Goal: Find specific page/section: Find specific page/section

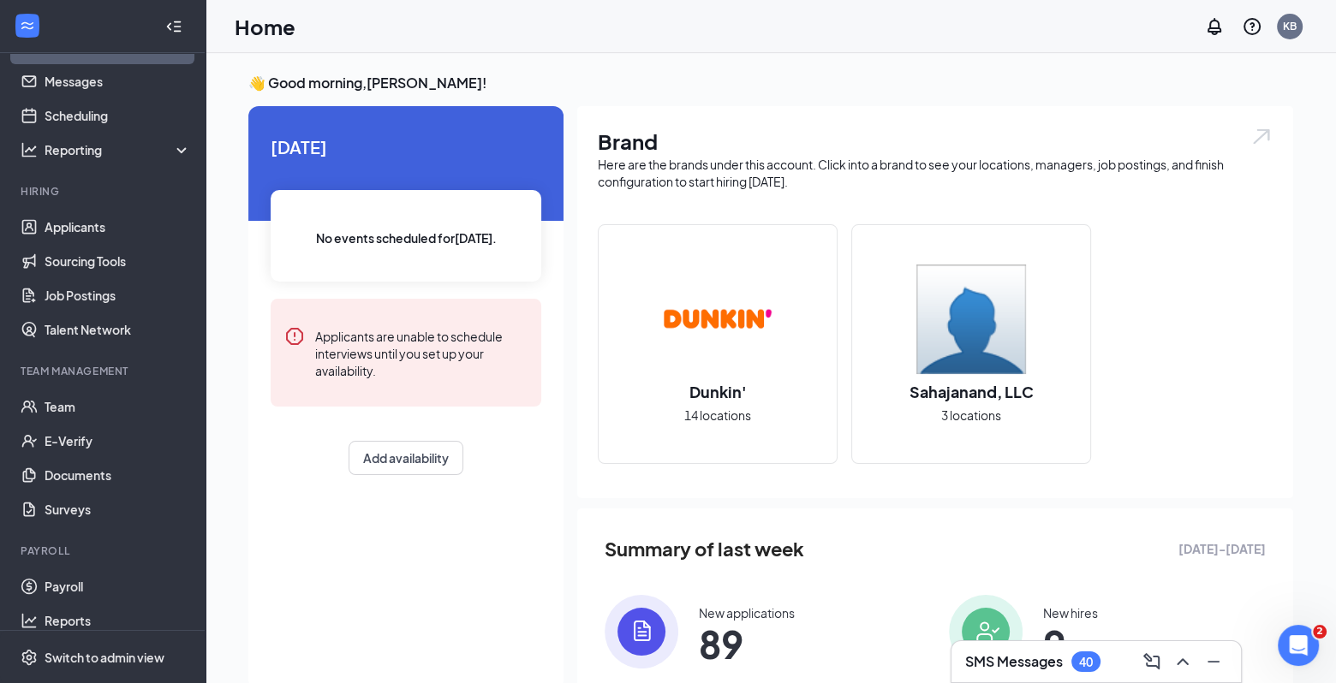
scroll to position [54, 0]
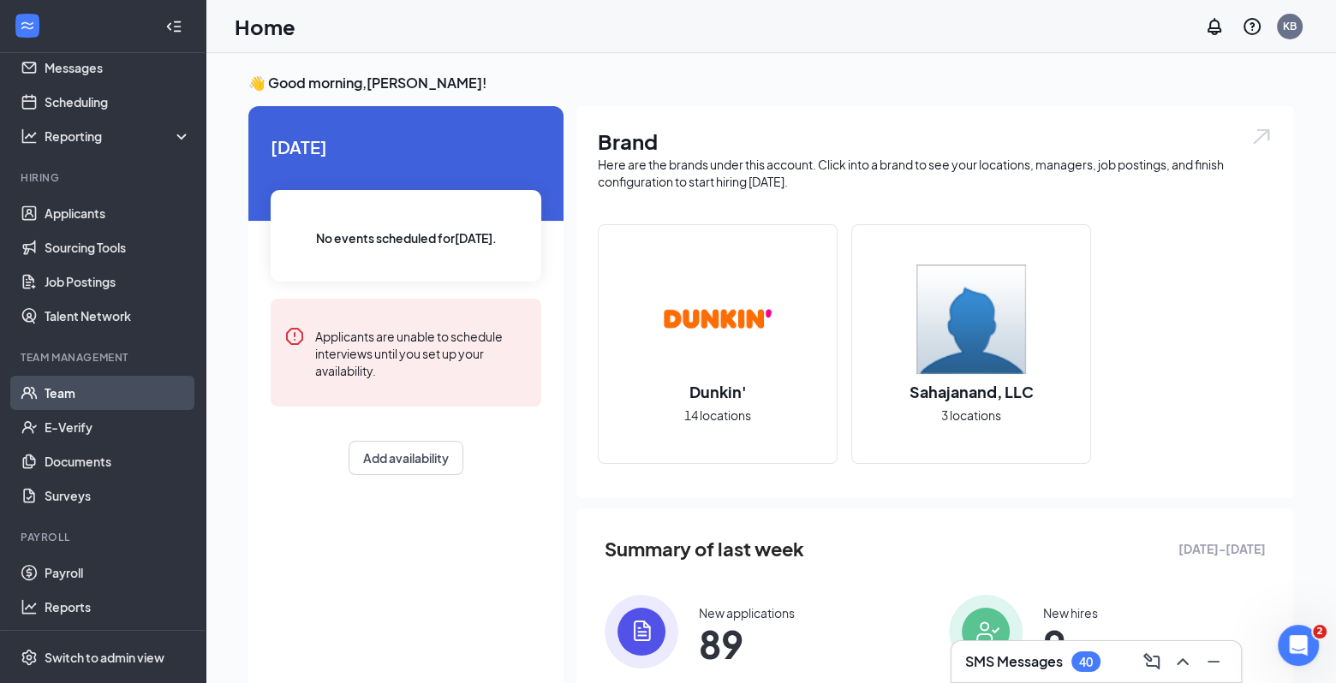
click at [73, 391] on link "Team" at bounding box center [118, 393] width 146 height 34
